Goal: Transaction & Acquisition: Purchase product/service

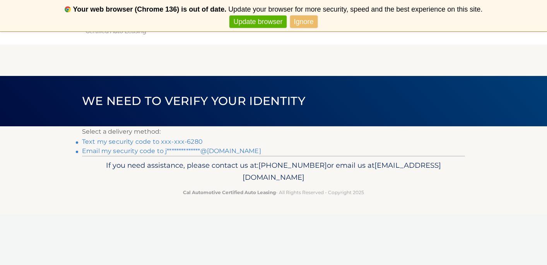
click at [168, 142] on link "Text my security code to xxx-xxx-6280" at bounding box center [142, 141] width 121 height 7
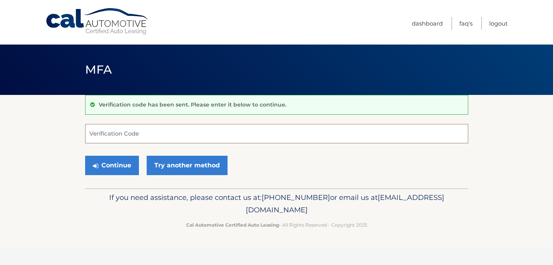
click at [167, 141] on input "Verification Code" at bounding box center [276, 133] width 383 height 19
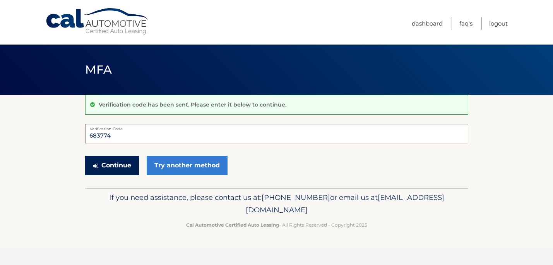
type input "683774"
click at [122, 168] on button "Continue" at bounding box center [112, 164] width 54 height 19
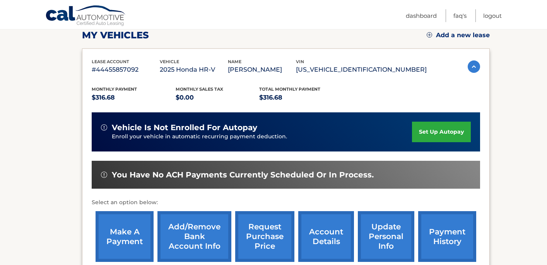
scroll to position [123, 0]
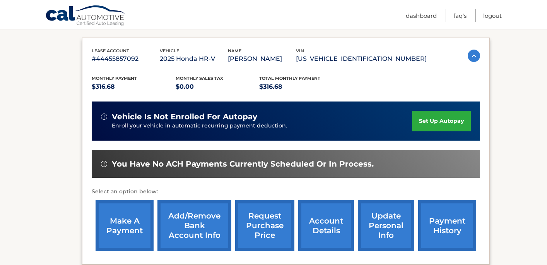
click at [128, 216] on link "make a payment" at bounding box center [125, 225] width 58 height 51
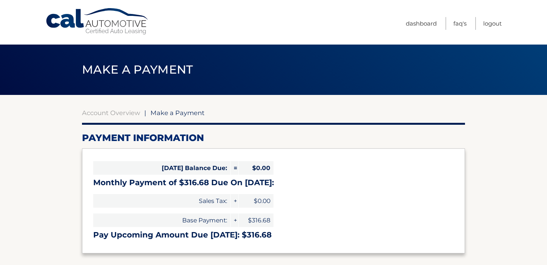
select select "OWEwZTA5M2YtZjBmMi00M2E2LWFjNmEtZmQxNWY0YzQ3YTYx"
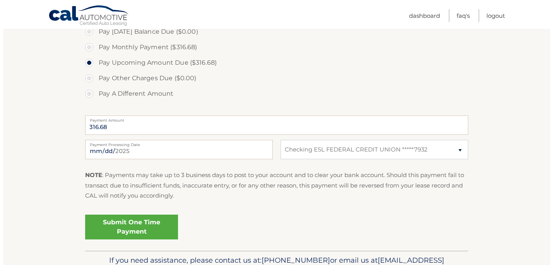
scroll to position [262, 0]
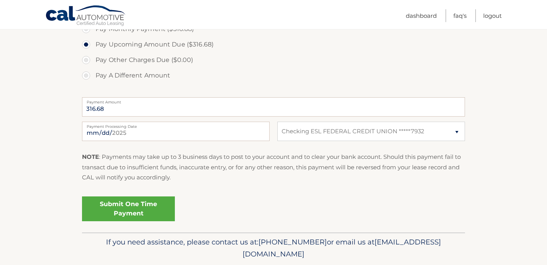
click at [138, 209] on link "Submit One Time Payment" at bounding box center [128, 208] width 93 height 25
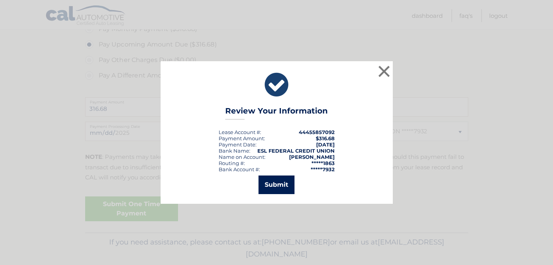
click at [272, 181] on button "Submit" at bounding box center [276, 184] width 36 height 19
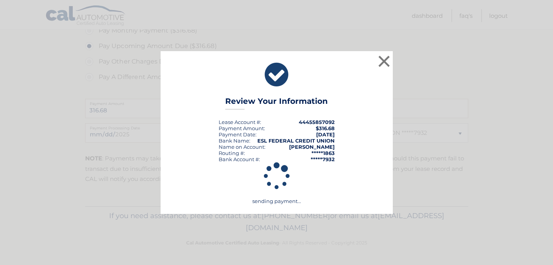
scroll to position [260, 0]
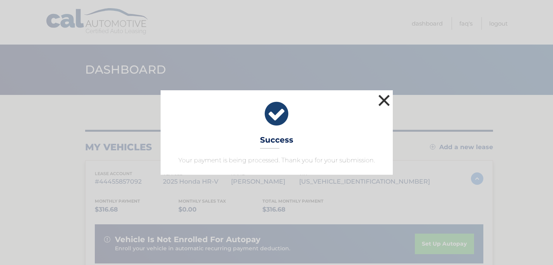
click at [385, 99] on button "×" at bounding box center [383, 99] width 15 height 15
